Goal: Check status: Check status

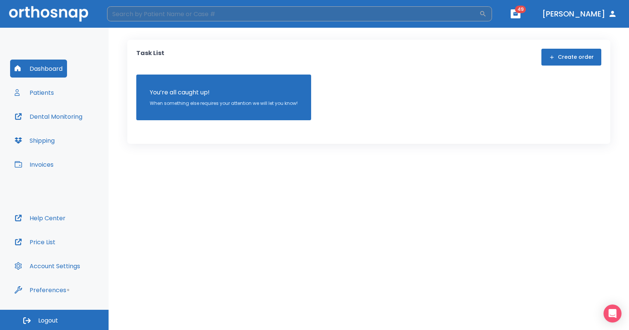
click at [202, 13] on input "search" at bounding box center [293, 13] width 372 height 15
type input "[PERSON_NAME]"
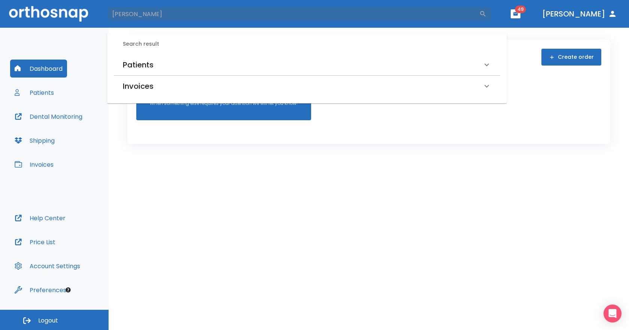
click at [149, 63] on h6 "Patients" at bounding box center [138, 65] width 31 height 12
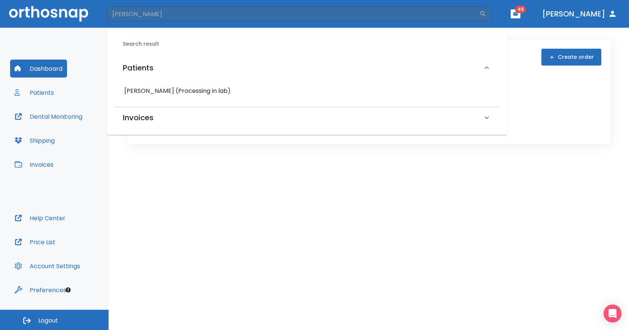
click at [168, 95] on h6 "[PERSON_NAME] (Processing in lab)" at bounding box center [306, 91] width 365 height 10
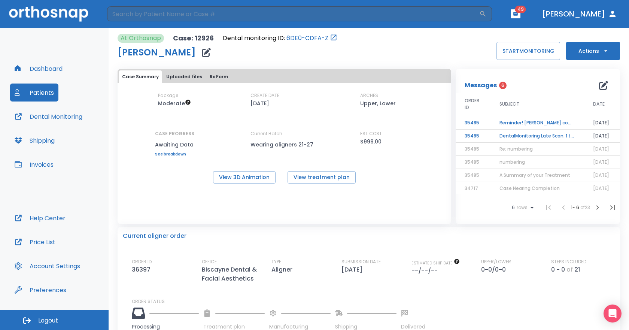
scroll to position [75, 0]
